Goal: Information Seeking & Learning: Find specific page/section

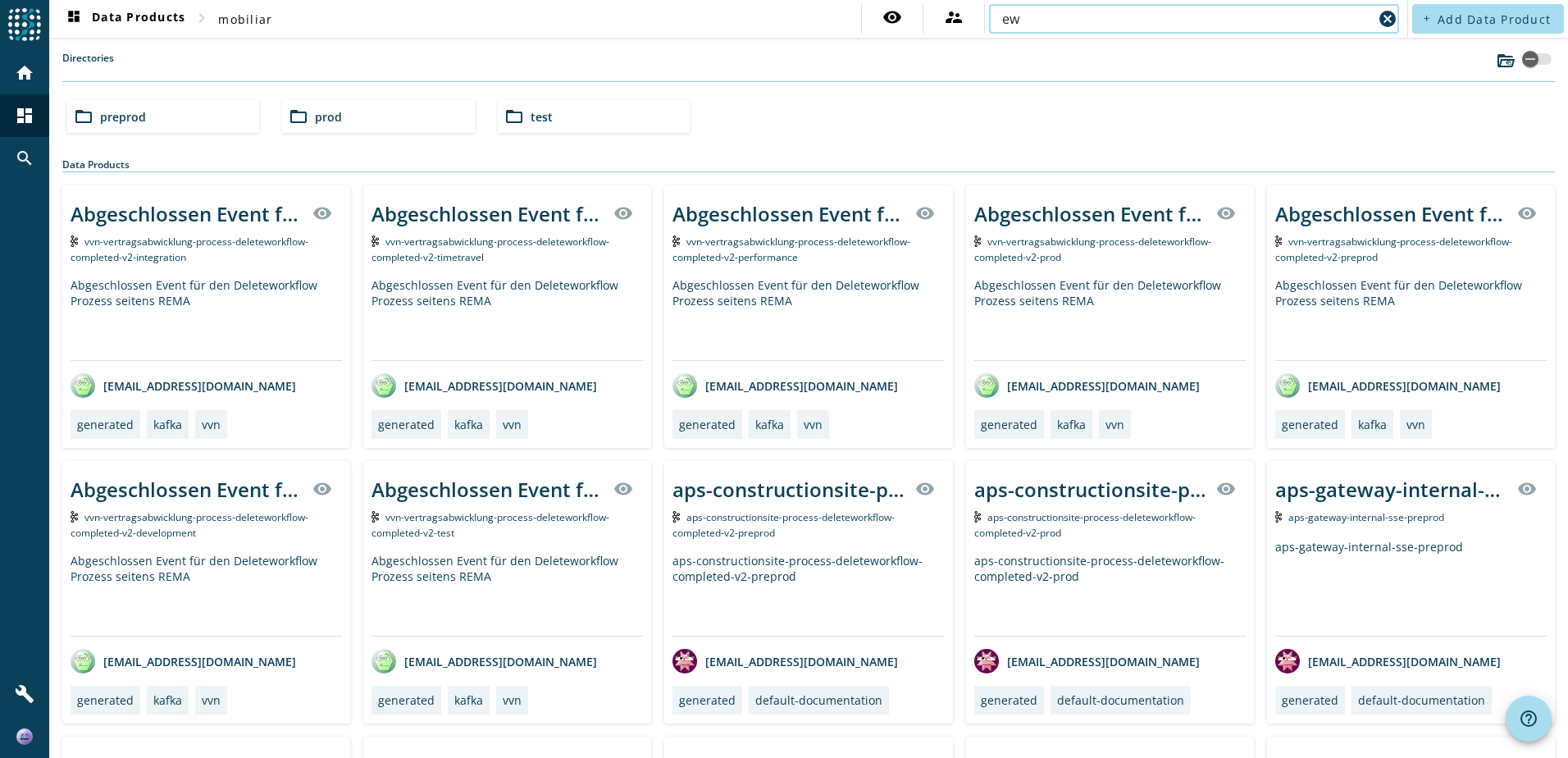
click at [1038, 27] on input "ew" at bounding box center [1188, 18] width 371 height 20
paste input "ots-einwilligungsmanagement-process-einwilligung-modified-v2"
click at [1038, 27] on input "ots-einwilligungsmanagement-process-einwilligung-modified-v2" at bounding box center [1188, 18] width 371 height 20
type input "ots-einwilligungsmanagement-process-einwilligung-modified-v2"
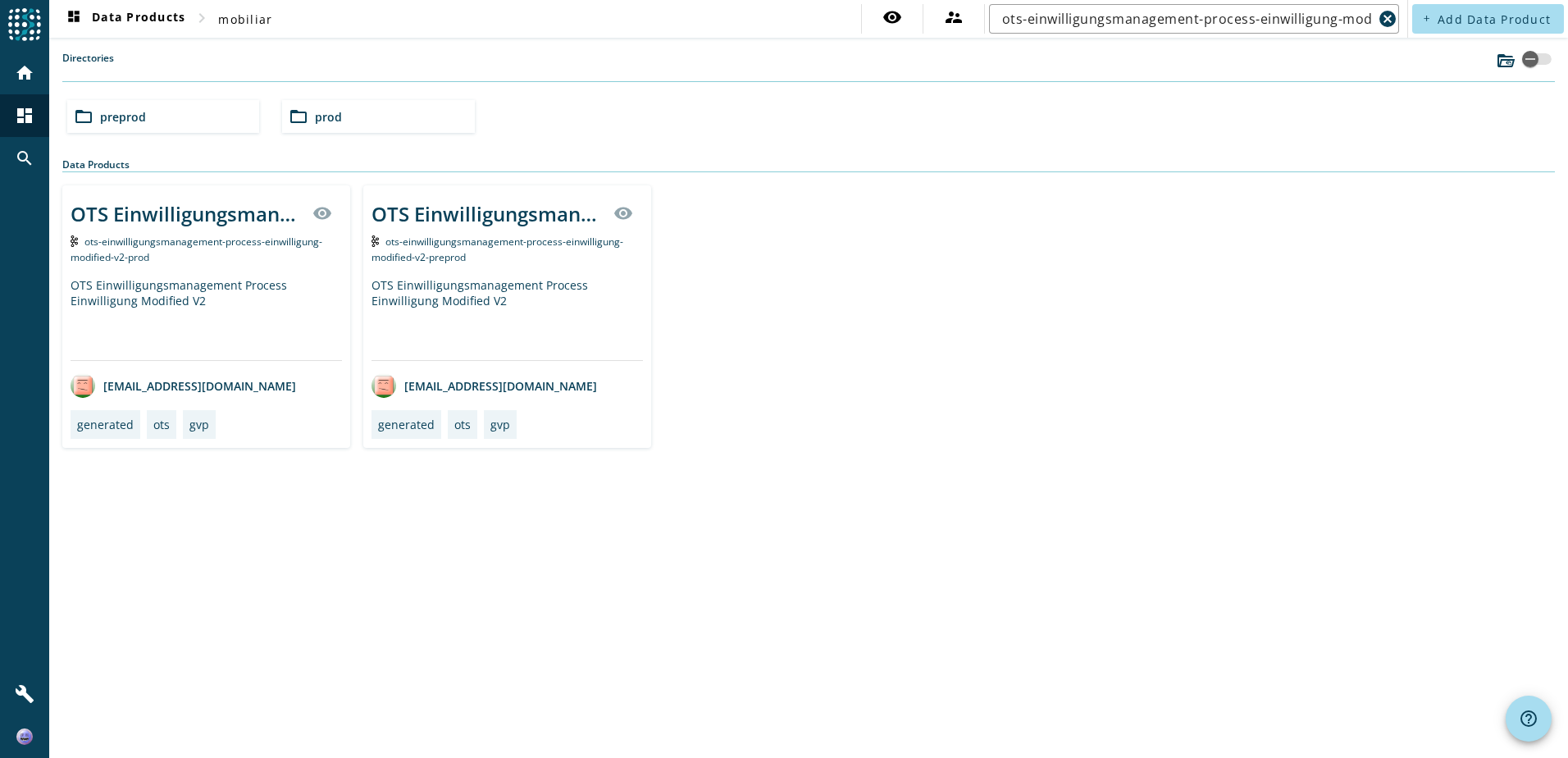
click at [541, 262] on div "ots-einwilligungsmanagement-process-einwilligung-modified-v2-preprod" at bounding box center [507, 248] width 272 height 31
click at [211, 336] on div "OTS Einwilligungsmanagement Process Einwilligung Modified V2" at bounding box center [206, 318] width 272 height 83
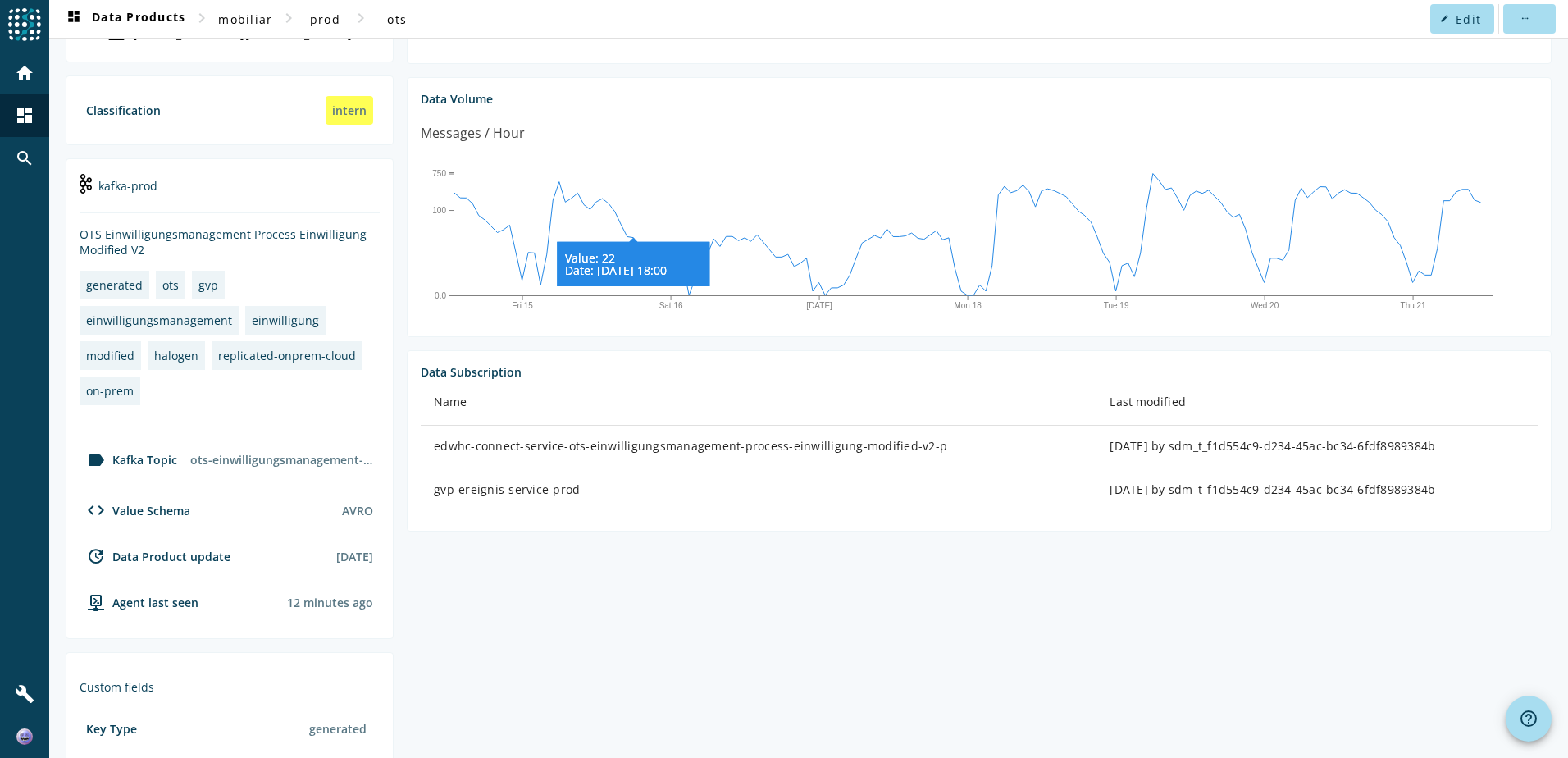
scroll to position [282, 0]
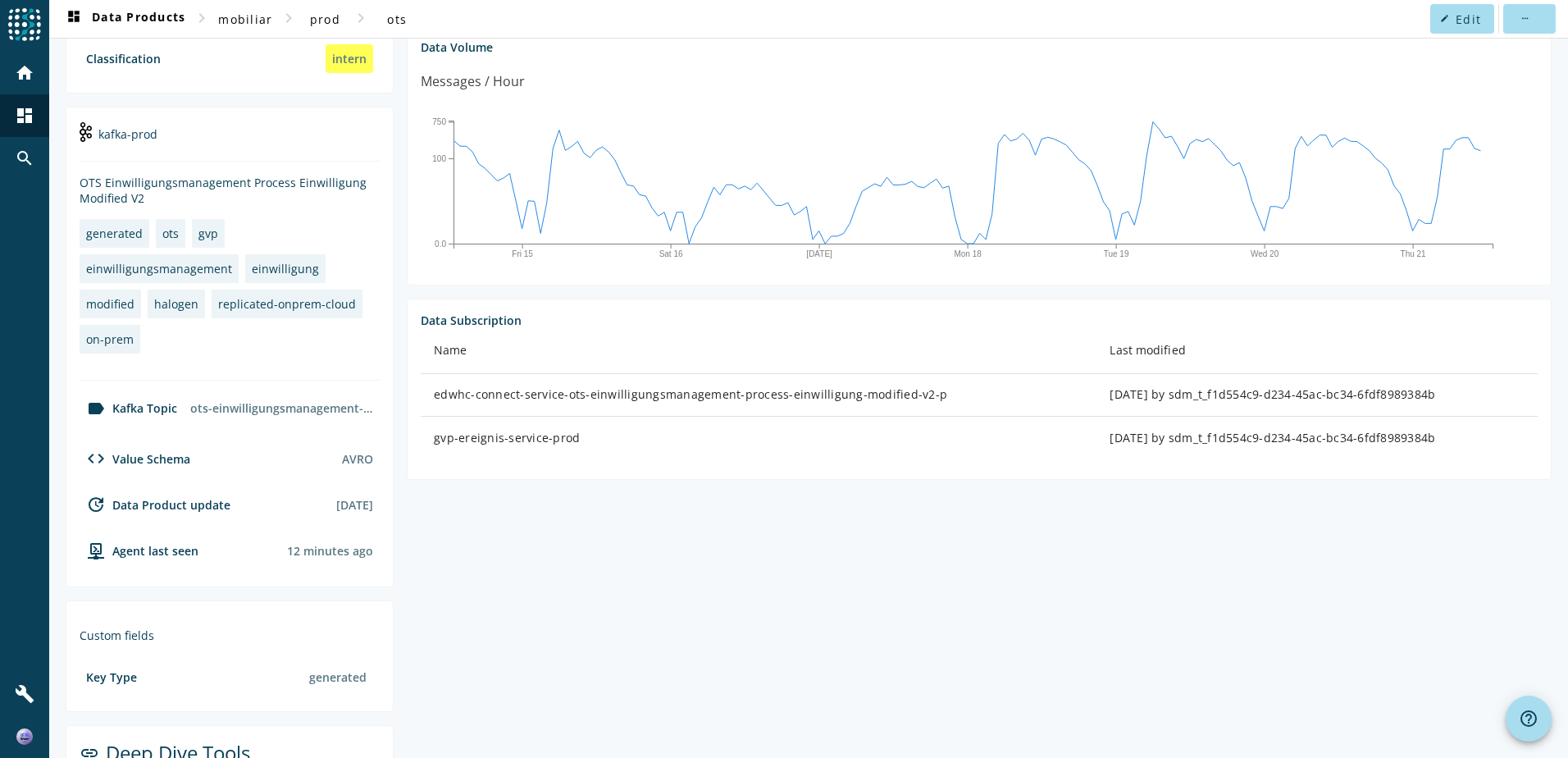
click at [798, 392] on div "edwhc-connect-service-ots-einwilligungsmanagement-process-einwilligung-modified…" at bounding box center [758, 394] width 649 height 16
click at [868, 424] on td "gvp-ereignis-service-prod" at bounding box center [758, 437] width 675 height 42
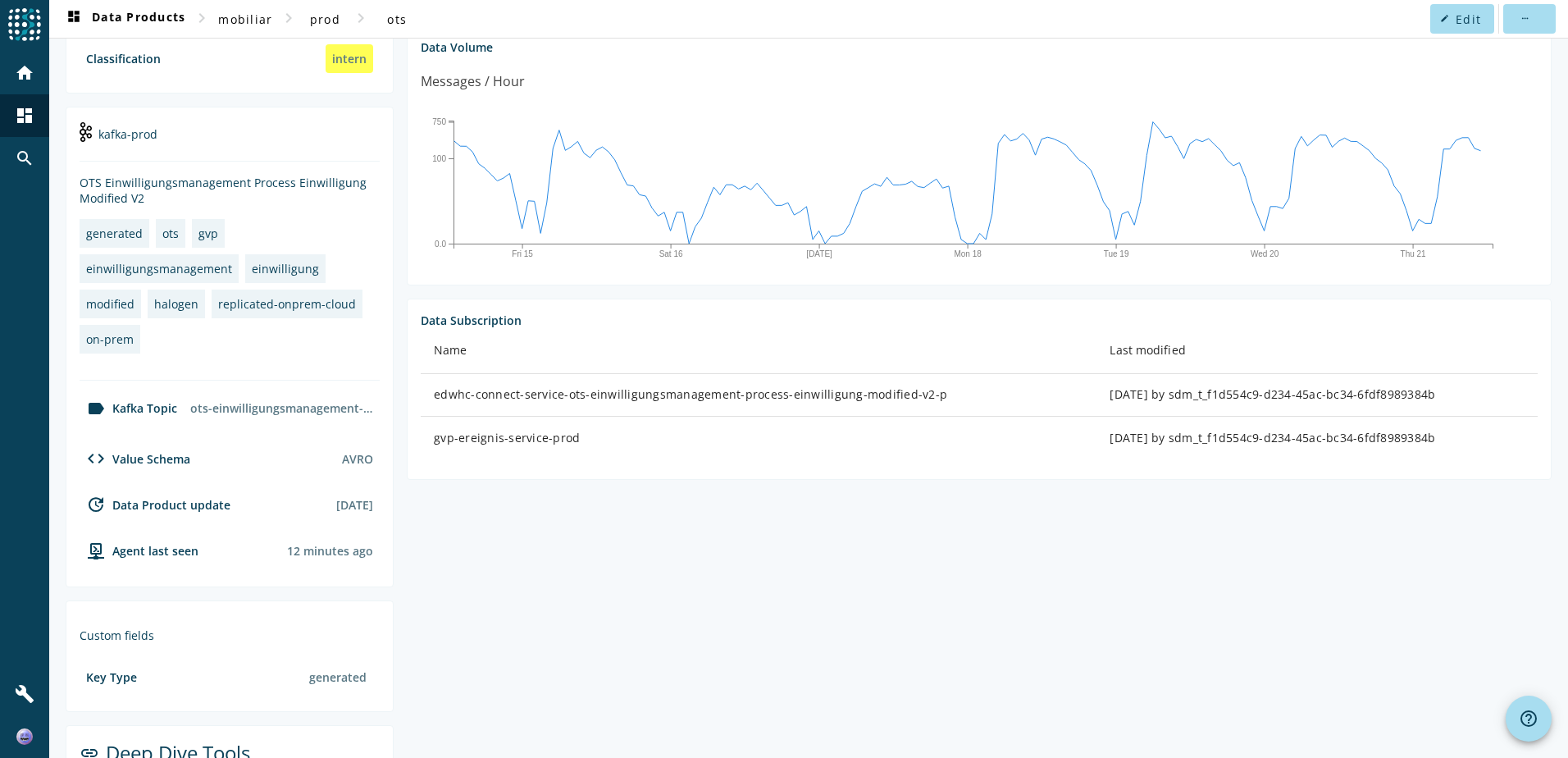
scroll to position [263, 0]
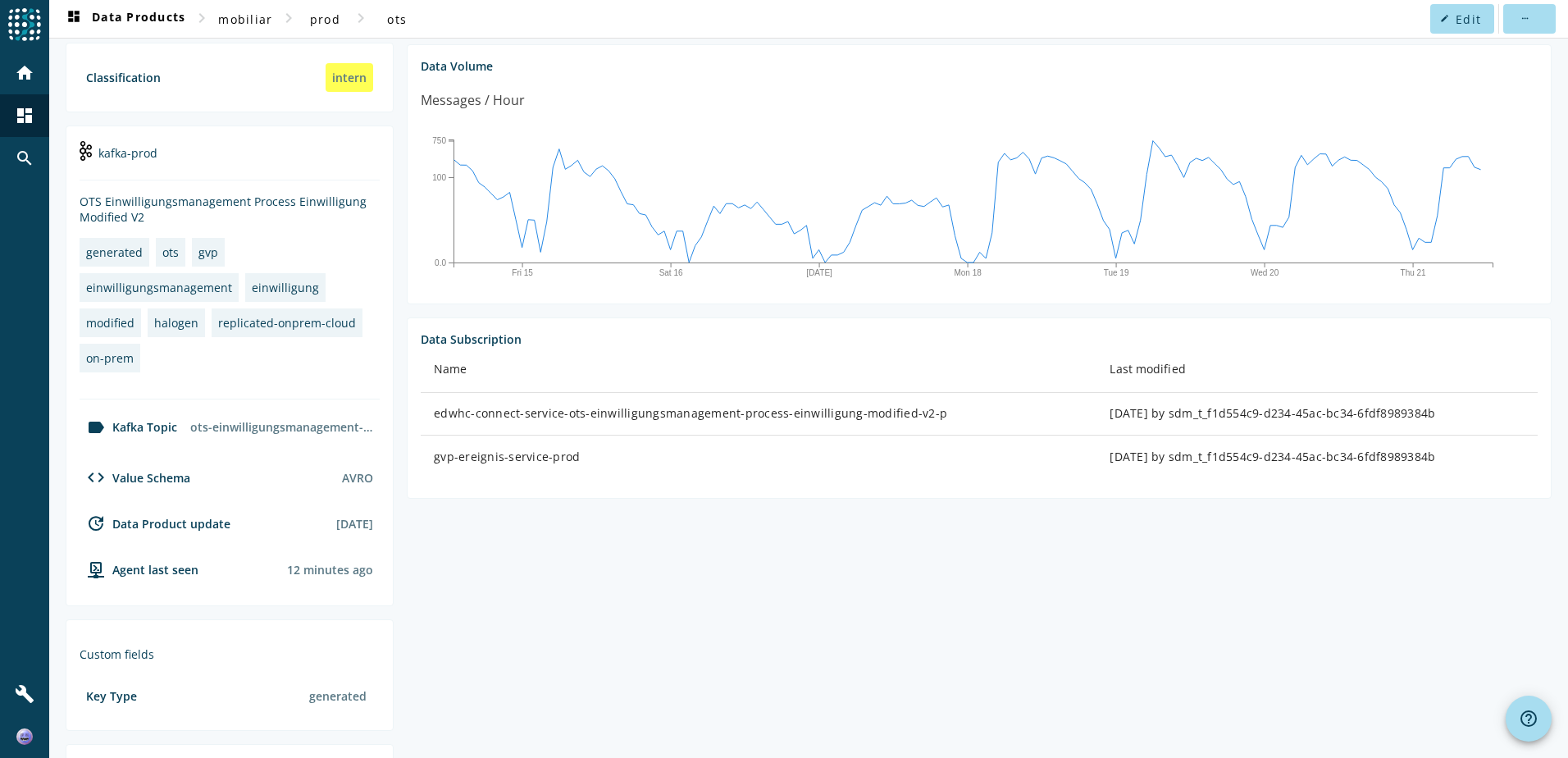
click at [845, 334] on div "Data Subscription" at bounding box center [979, 339] width 1117 height 16
